Goal: Information Seeking & Learning: Learn about a topic

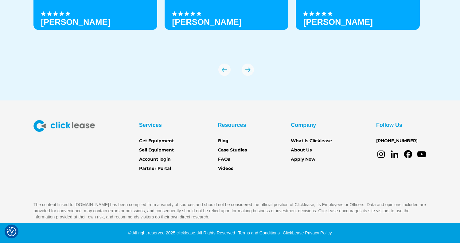
scroll to position [2169, 0]
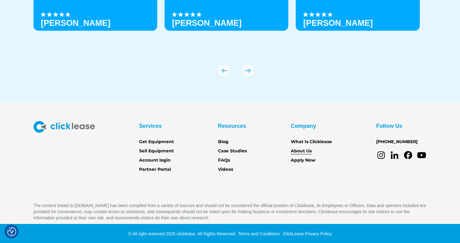
click at [303, 151] on link "About Us" at bounding box center [301, 151] width 21 height 7
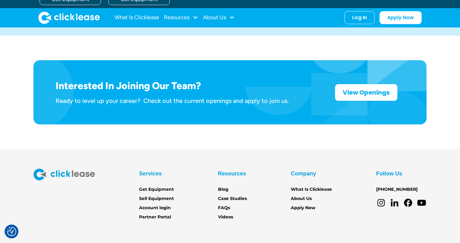
scroll to position [880, 0]
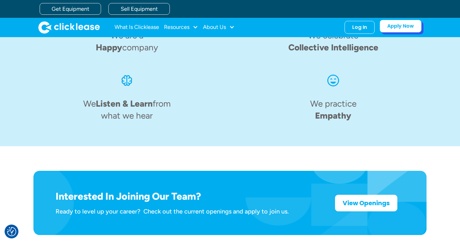
click at [395, 28] on link "Apply Now" at bounding box center [401, 26] width 42 height 13
click at [127, 28] on link "What Is Clicklease" at bounding box center [137, 27] width 45 height 12
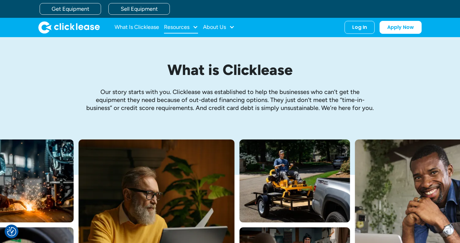
click at [172, 27] on div "Resources" at bounding box center [176, 27] width 25 height 0
